Goal: Book appointment/travel/reservation

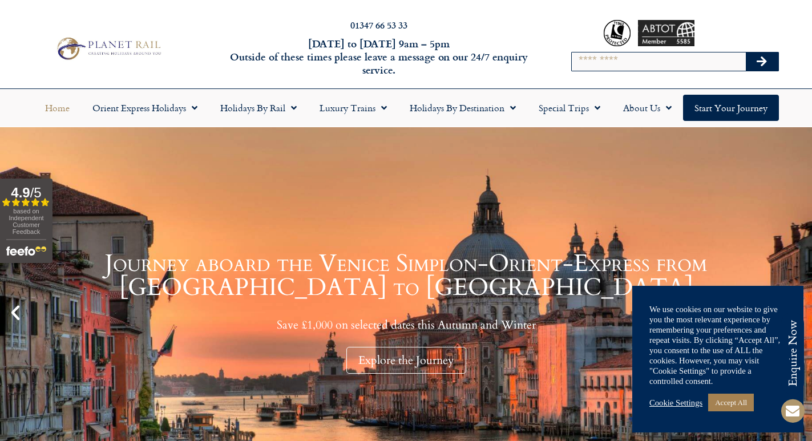
click at [723, 400] on link "Accept All" at bounding box center [731, 403] width 46 height 18
click at [743, 399] on link "Accept All" at bounding box center [731, 403] width 46 height 18
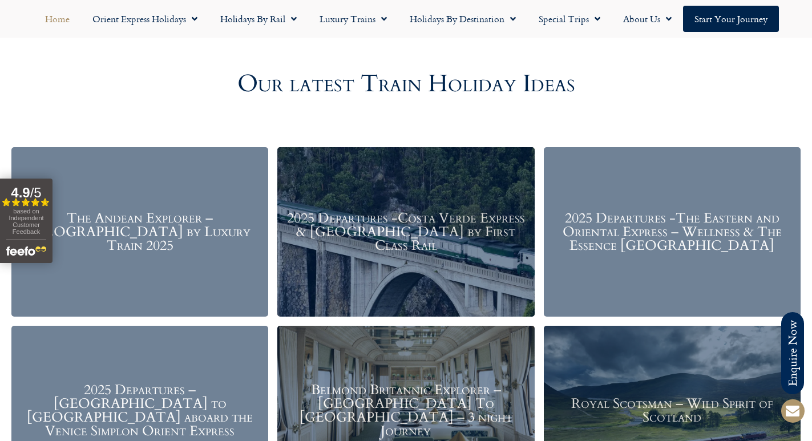
scroll to position [1426, 0]
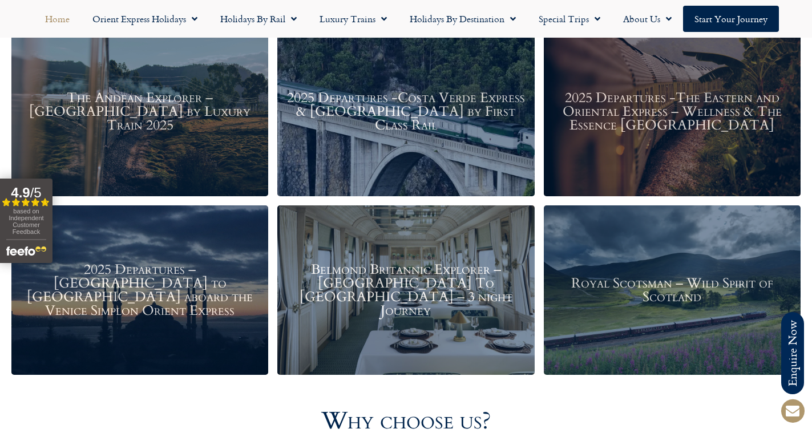
click at [415, 294] on h3 "Belmond Britannic Explorer – London To The Lake District – 3 night Journey" at bounding box center [405, 290] width 245 height 55
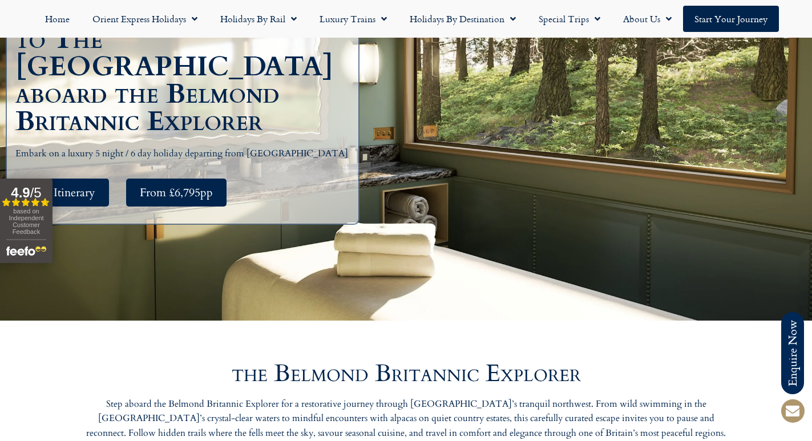
scroll to position [228, 0]
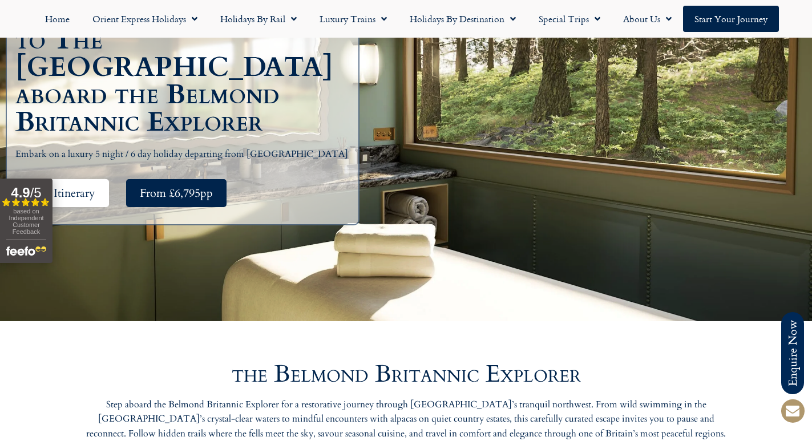
click at [69, 186] on span "See Itinerary" at bounding box center [65, 193] width 60 height 14
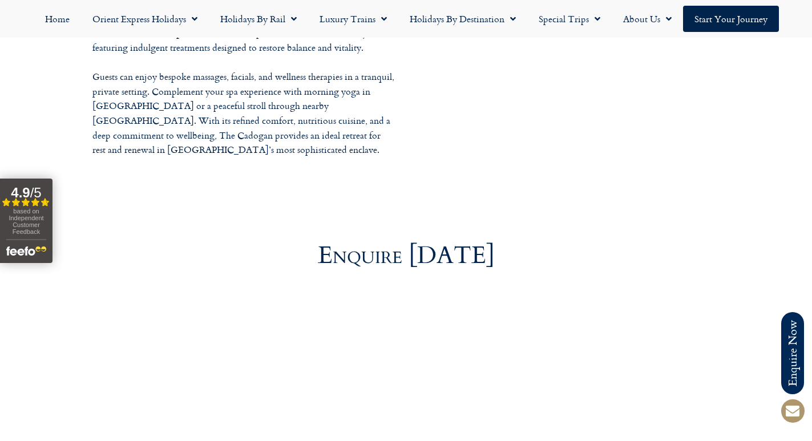
scroll to position [3549, 0]
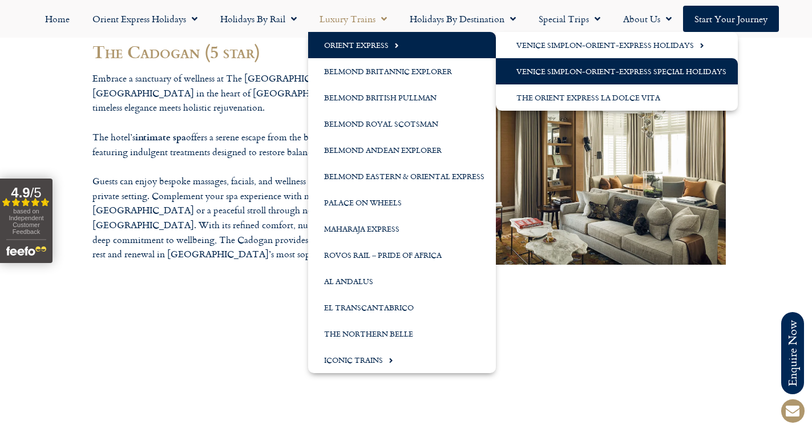
click at [567, 69] on link "Venice Simplon-Orient-Express Special Holidays" at bounding box center [617, 71] width 242 height 26
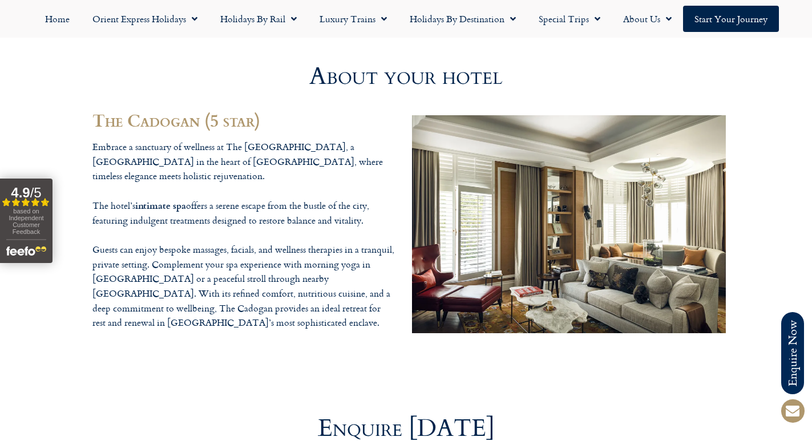
scroll to position [3321, 0]
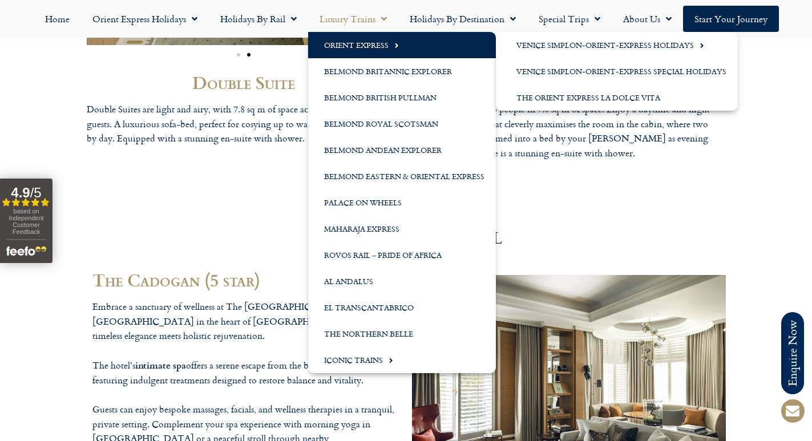
click at [361, 43] on link "Orient Express" at bounding box center [402, 45] width 188 height 26
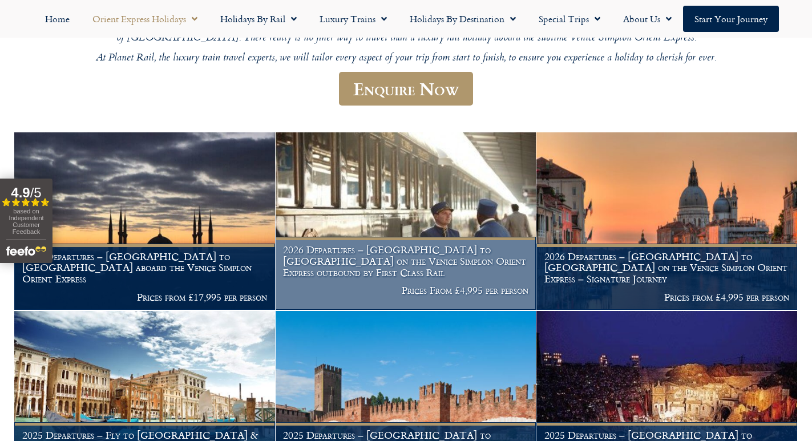
scroll to position [345, 0]
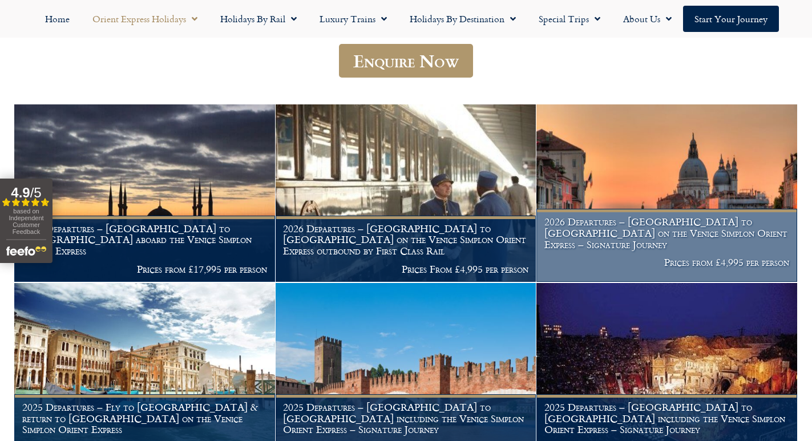
click at [608, 221] on h1 "2026 Departures – London to Venice on the Venice Simplon Orient Express – Signa…" at bounding box center [666, 233] width 245 height 34
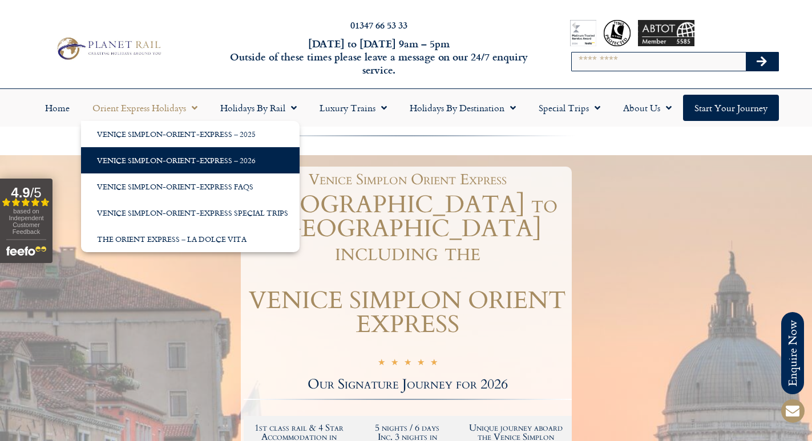
click at [161, 157] on link "Venice Simplon-Orient-Express – 2026" at bounding box center [190, 160] width 219 height 26
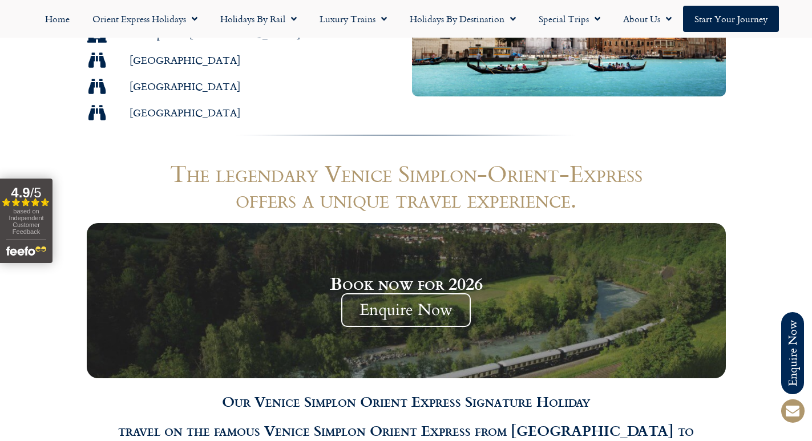
scroll to position [1084, 0]
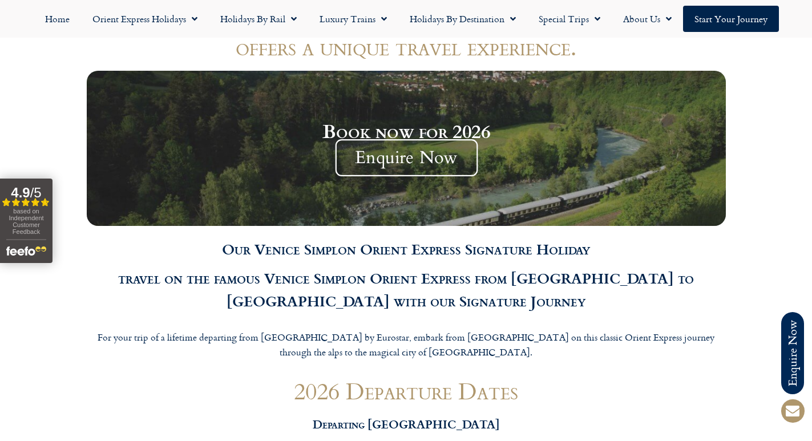
click at [395, 139] on span "Enquire Now" at bounding box center [406, 157] width 143 height 37
